Goal: Check status: Check status

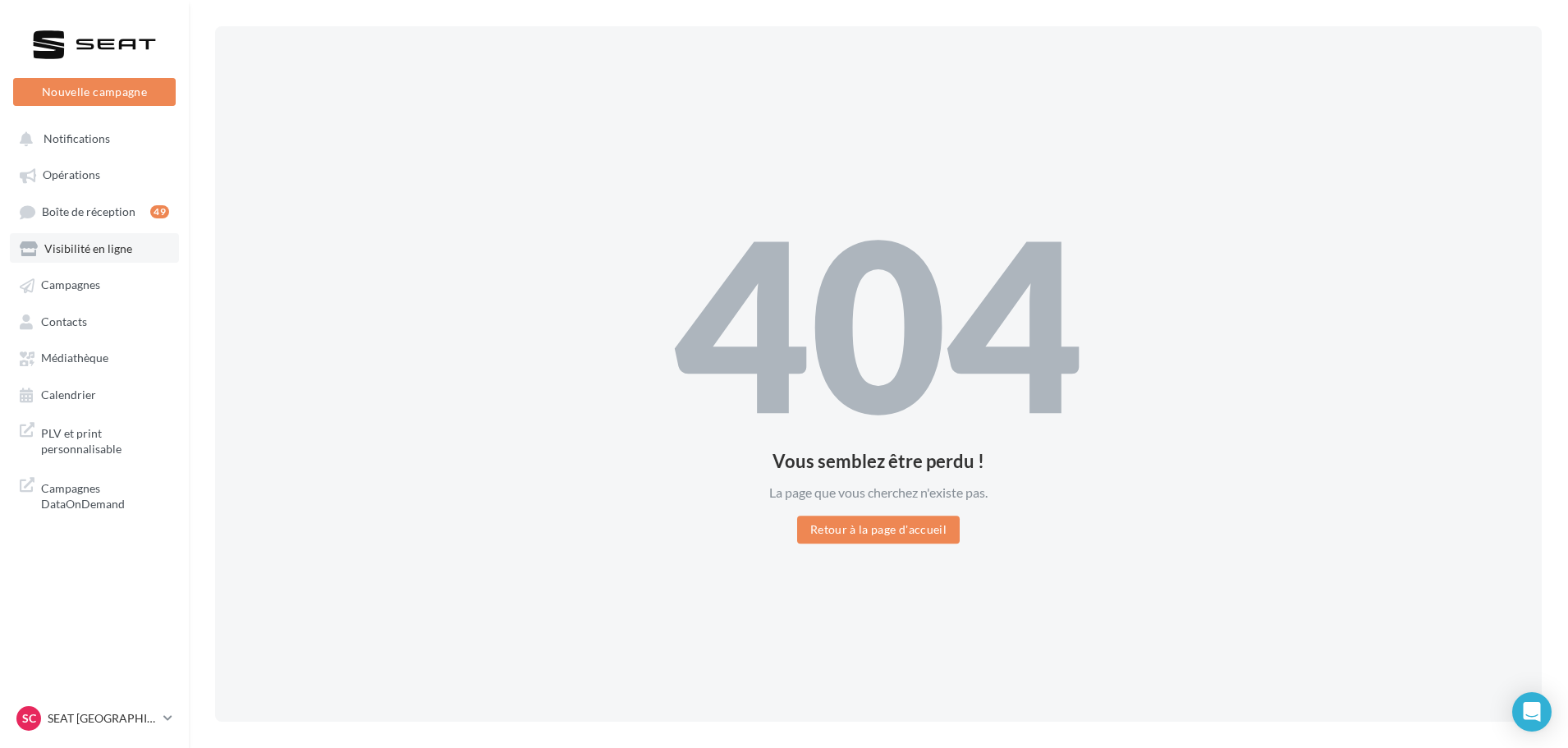
click at [87, 245] on span "Visibilité en ligne" at bounding box center [87, 248] width 87 height 14
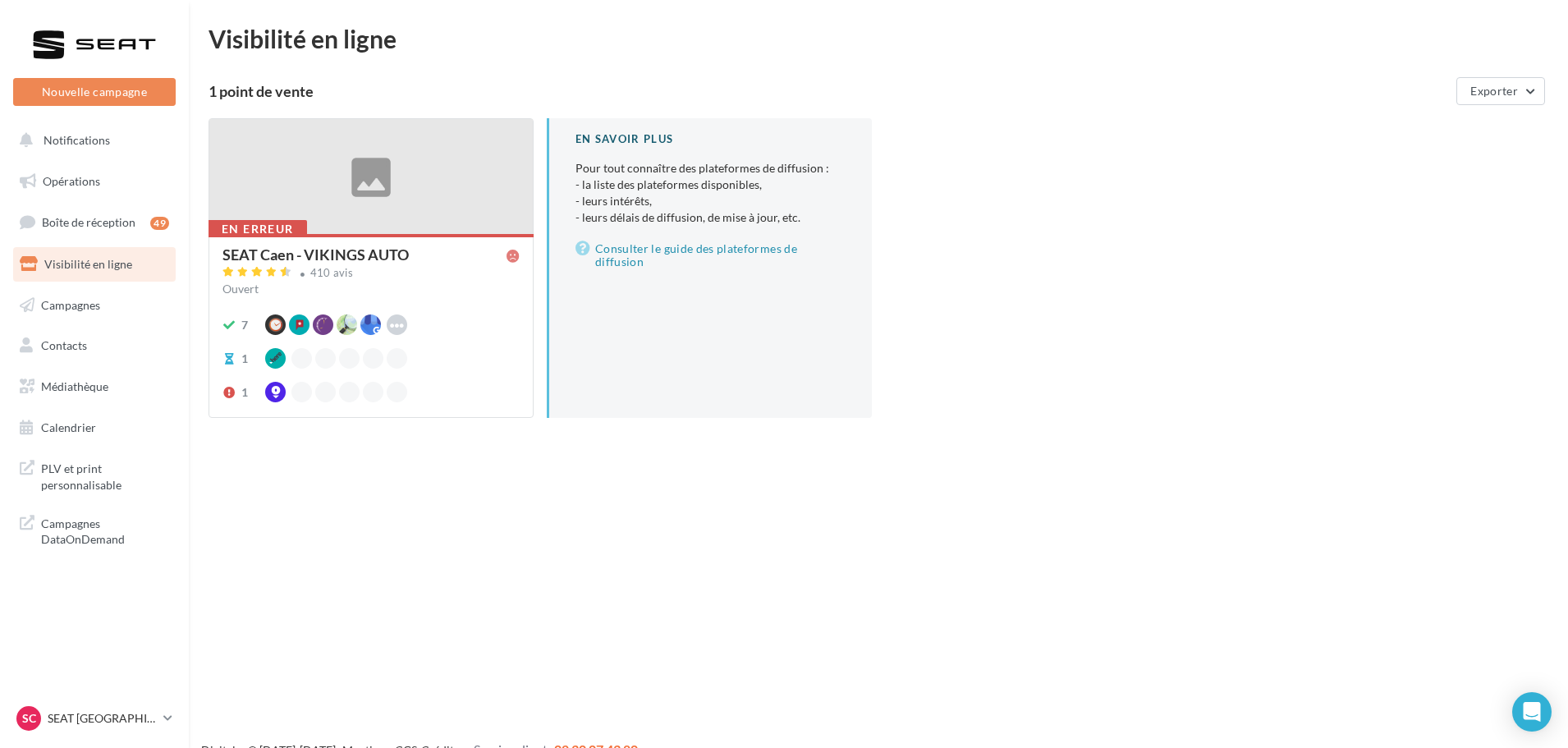
click at [271, 263] on div "SEAT Caen - VIKINGS AUTO" at bounding box center [368, 255] width 290 height 17
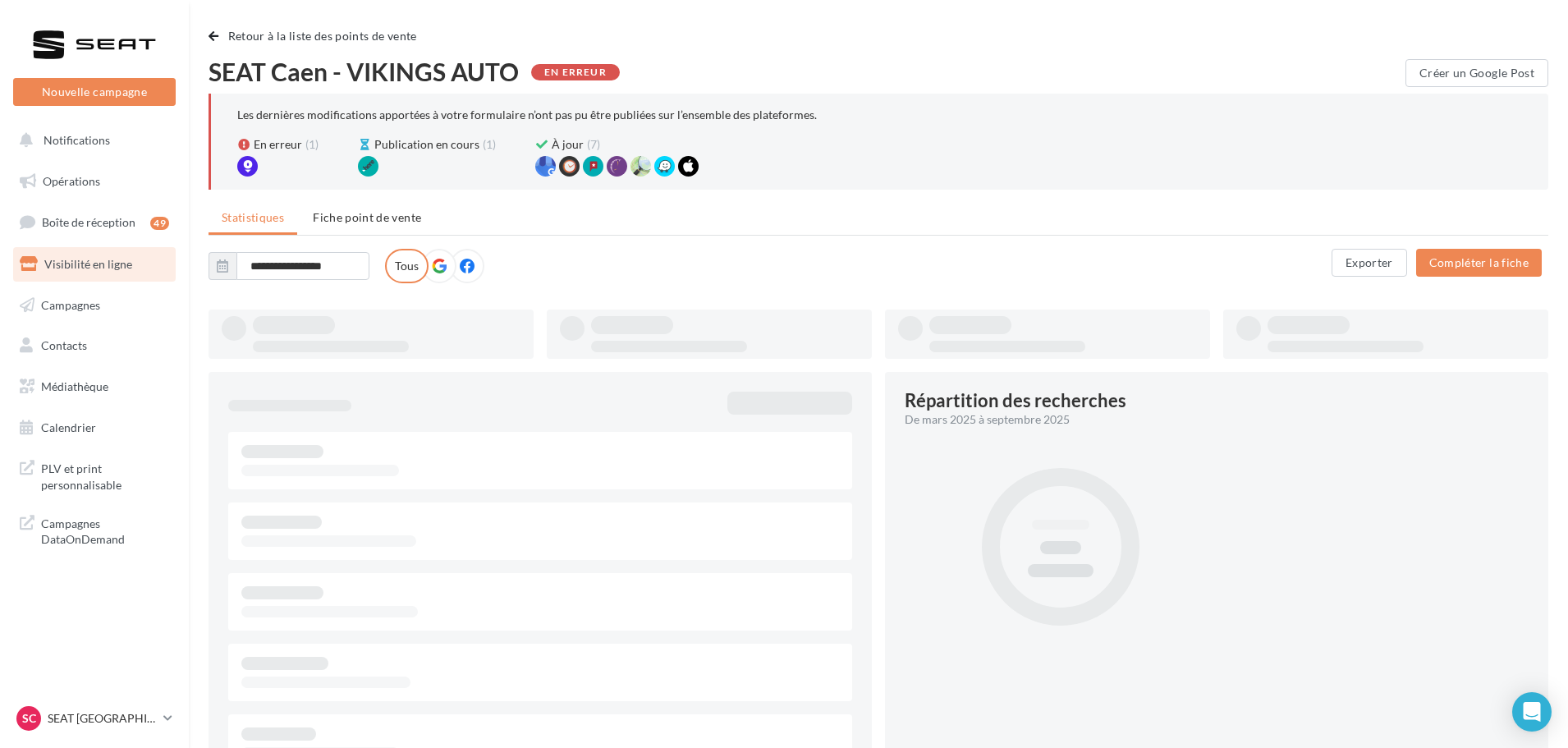
type input "**********"
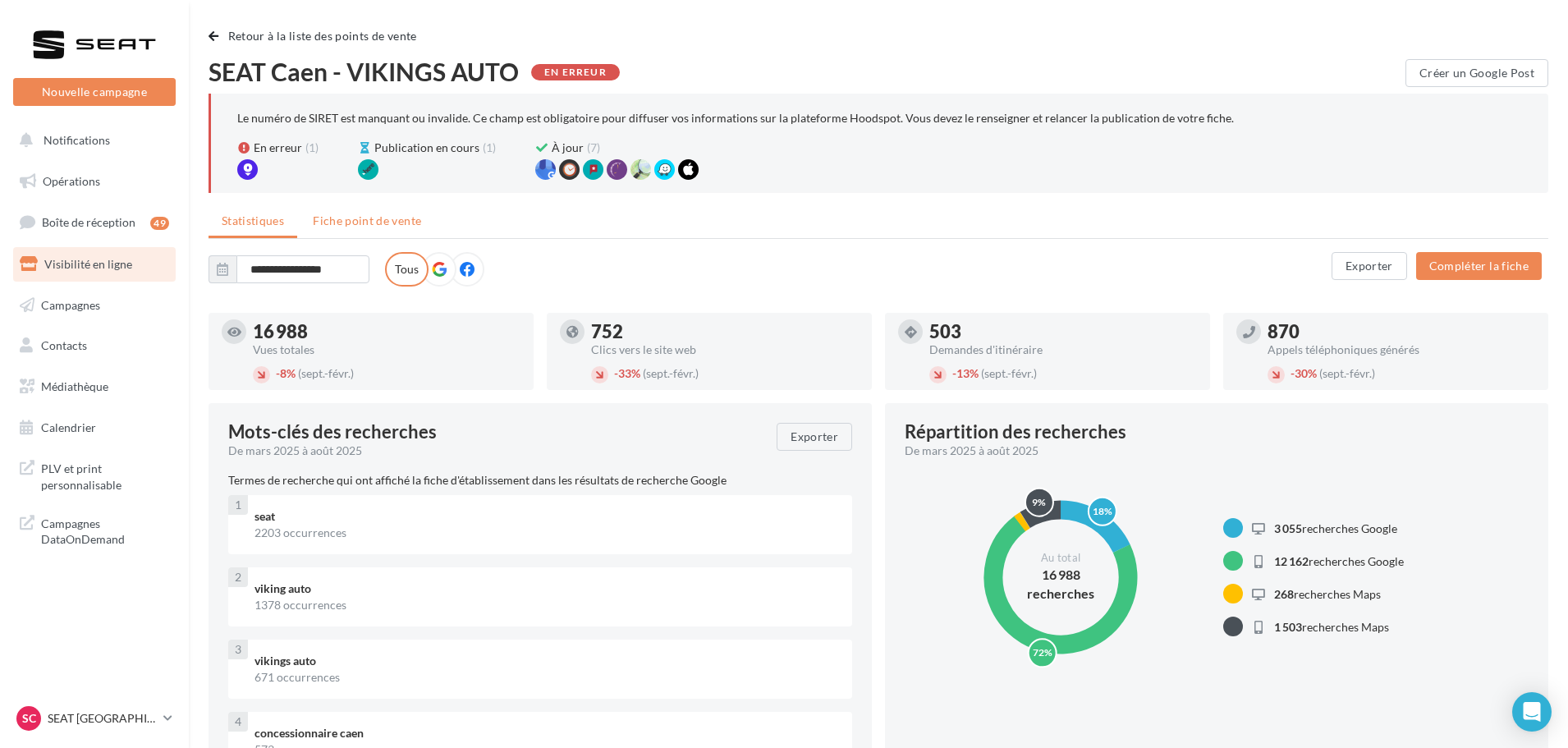
click at [372, 224] on span "Fiche point de vente" at bounding box center [367, 220] width 108 height 14
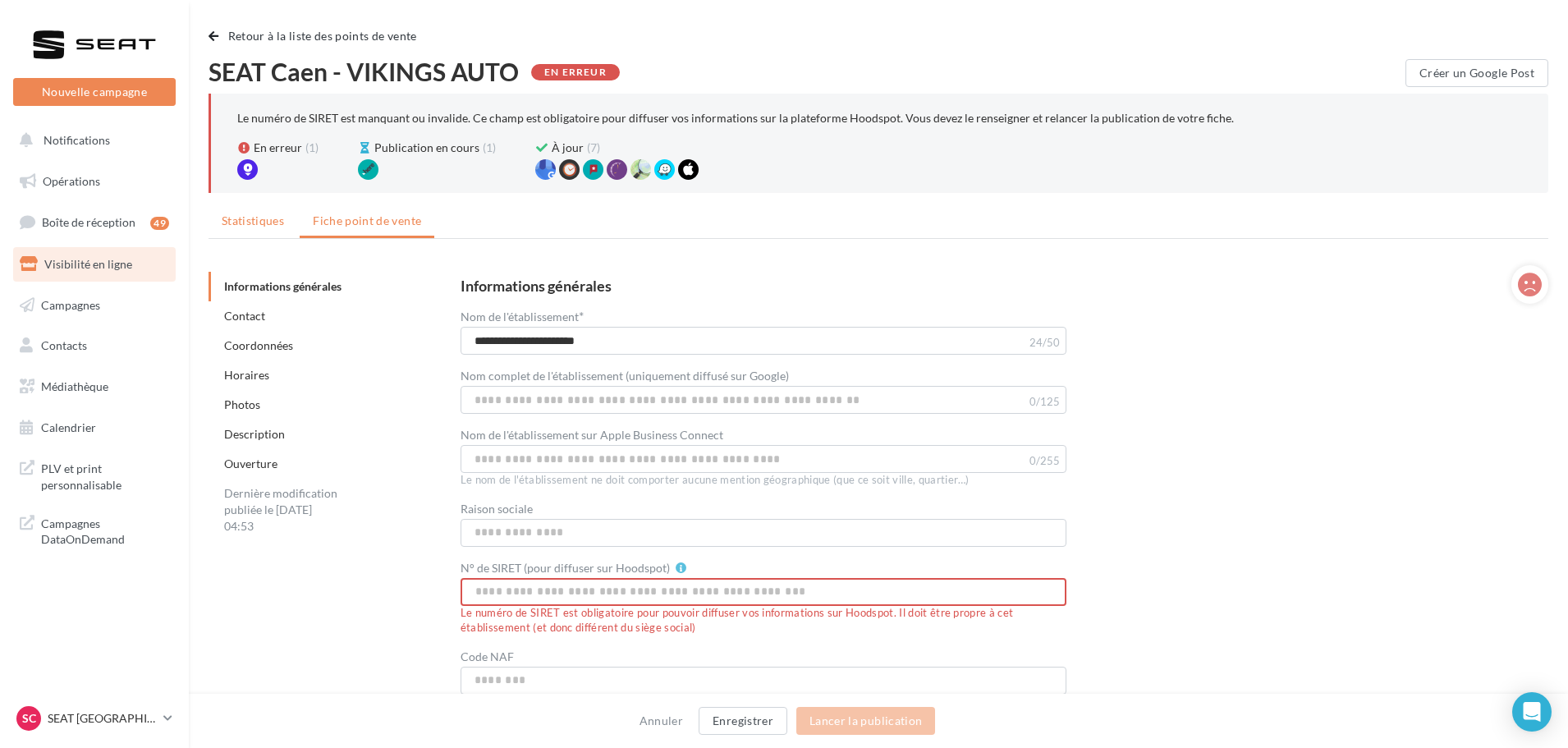
click at [259, 223] on span "Statistiques" at bounding box center [252, 220] width 62 height 14
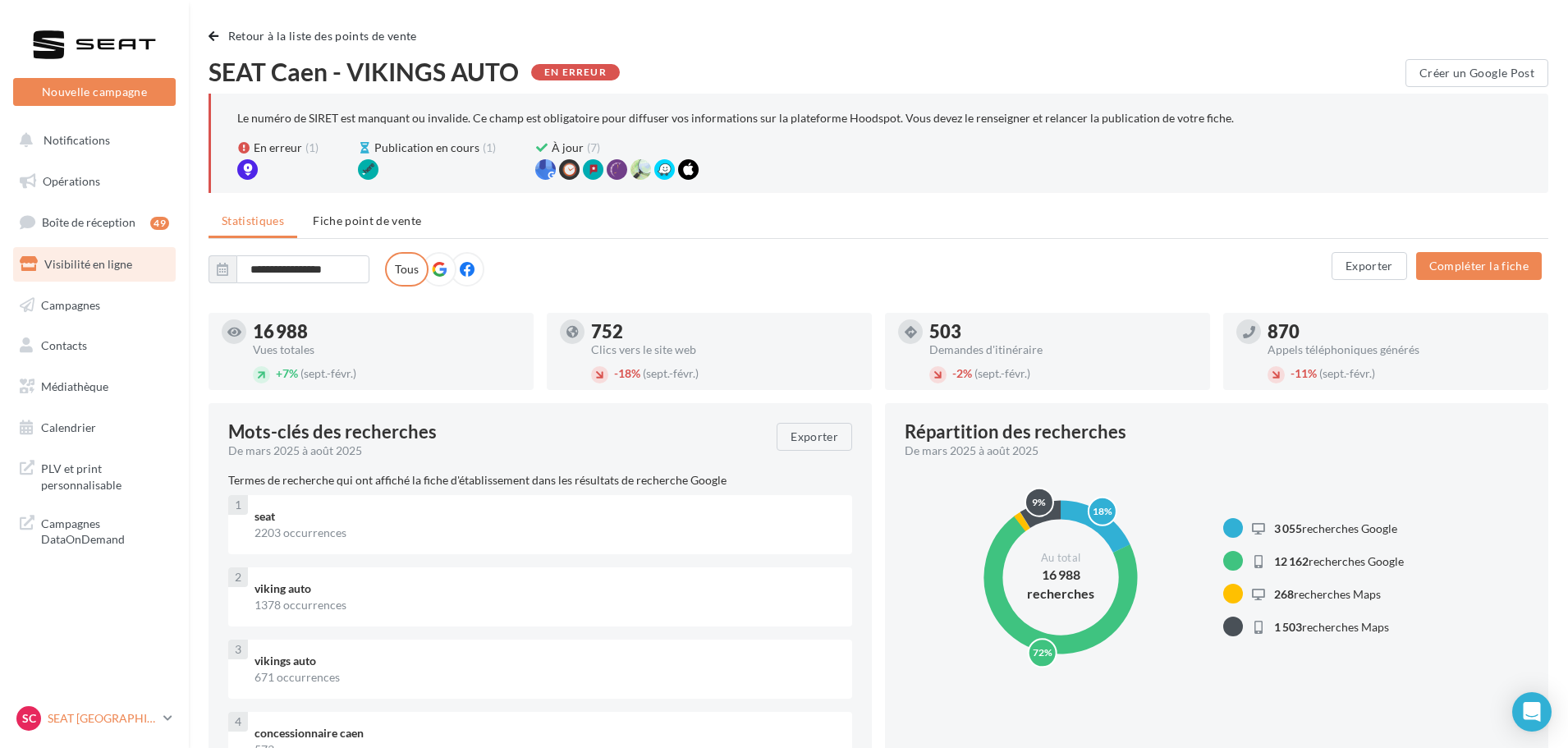
click at [104, 718] on p "SEAT [GEOGRAPHIC_DATA]" at bounding box center [102, 718] width 109 height 16
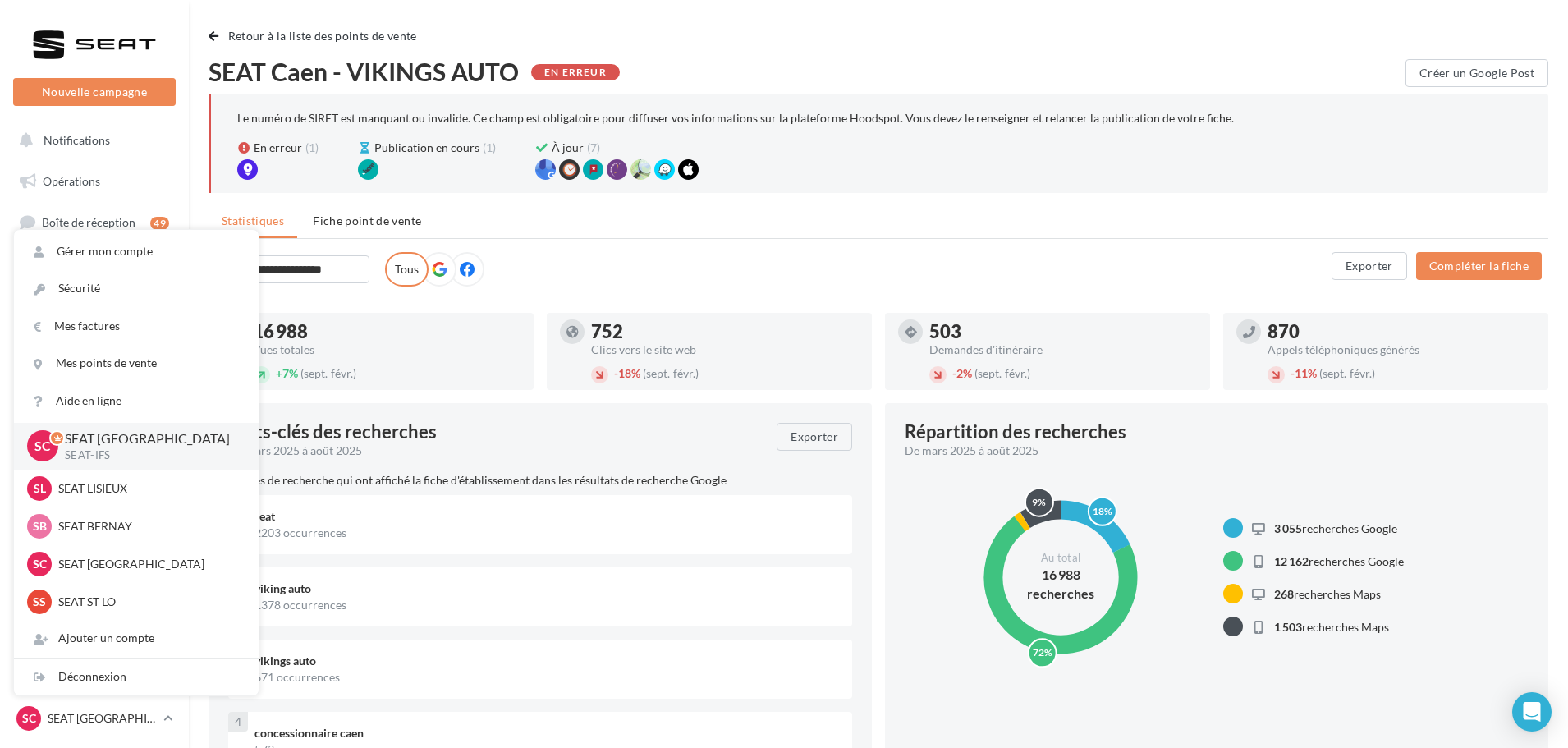
click at [99, 438] on p "SEAT [GEOGRAPHIC_DATA]" at bounding box center [149, 438] width 168 height 19
click at [105, 485] on p "SEAT LISIEUX" at bounding box center [149, 488] width 180 height 16
